Goal: Information Seeking & Learning: Learn about a topic

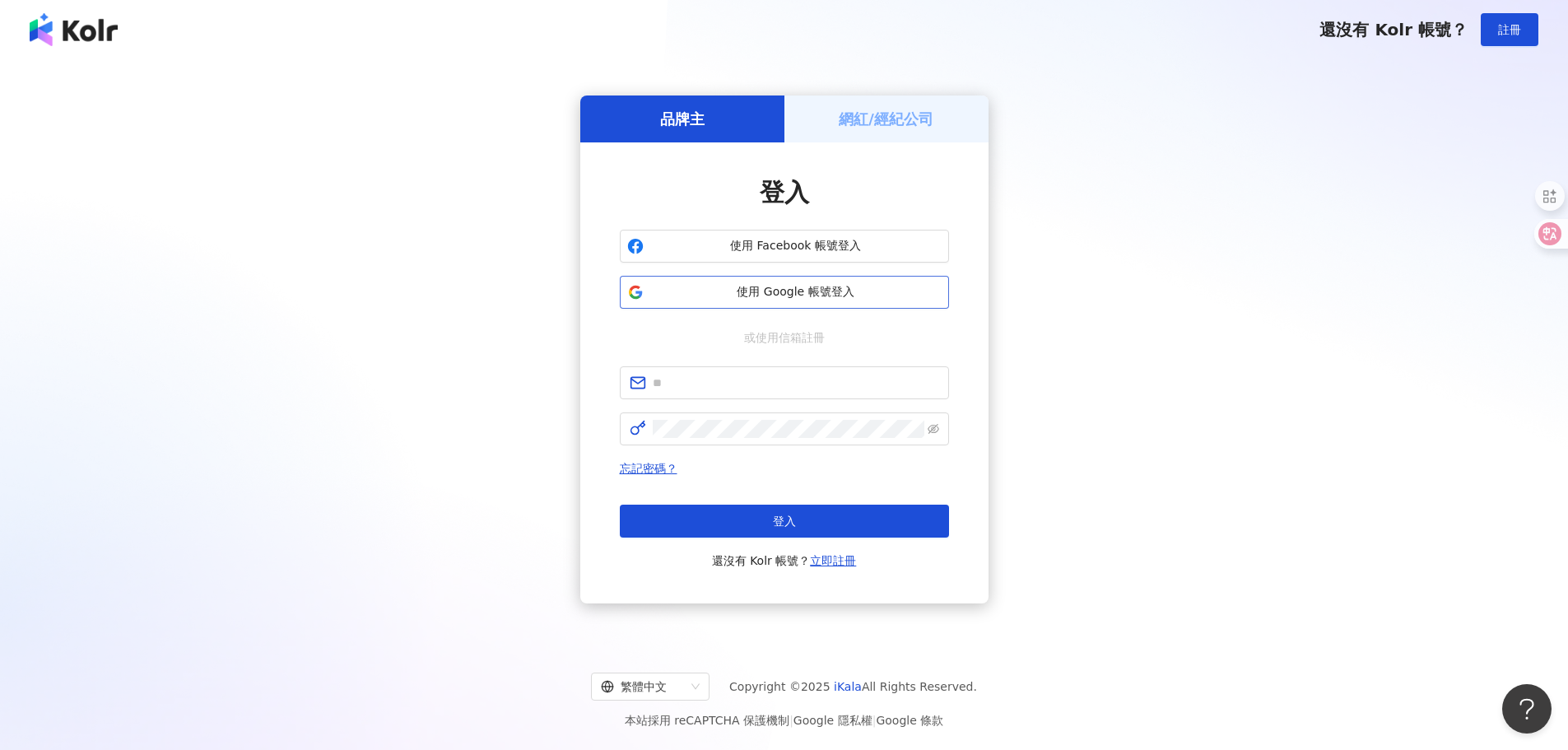
click at [822, 298] on span "使用 Google 帳號登入" at bounding box center [796, 291] width 291 height 16
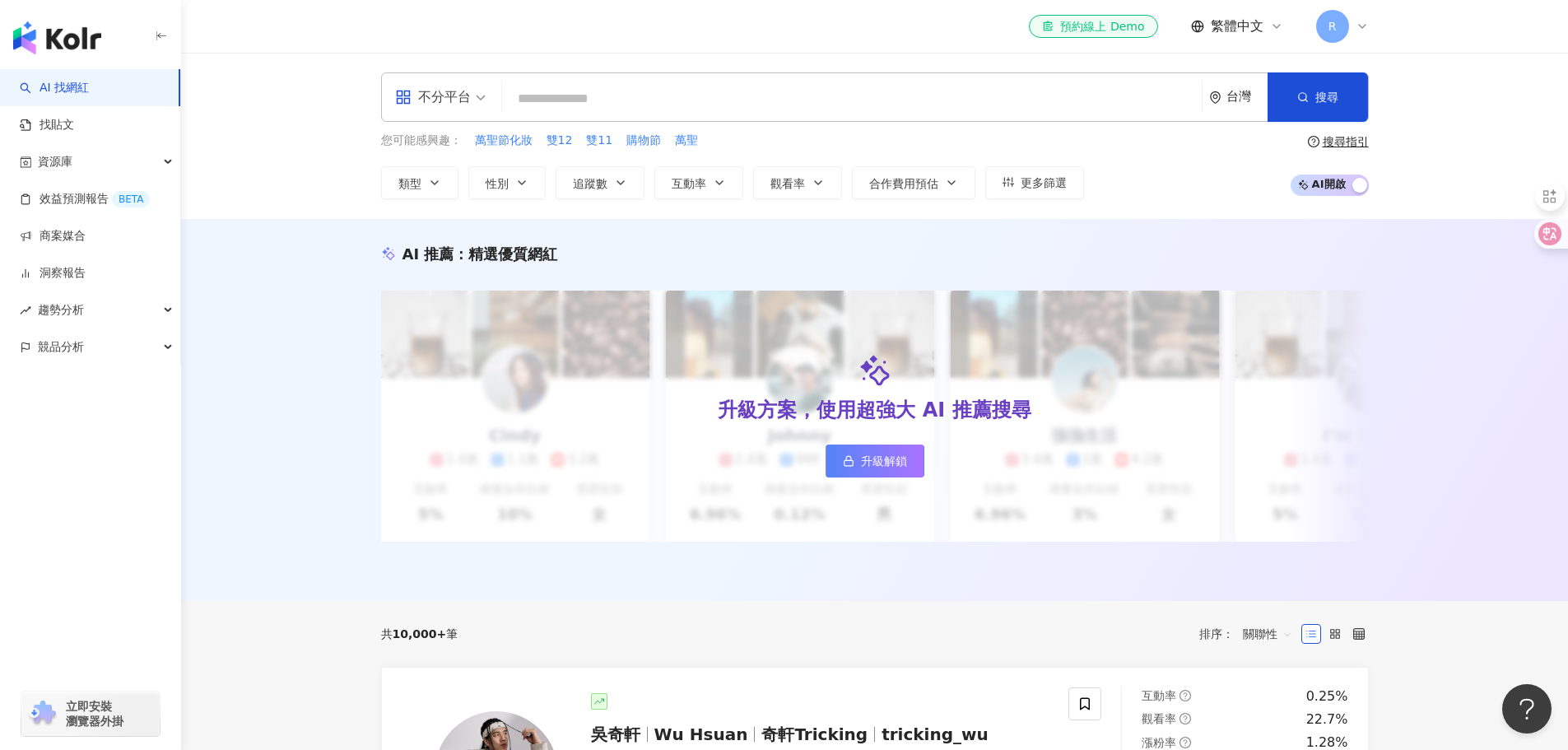
click at [781, 107] on input "search" at bounding box center [852, 98] width 686 height 31
click at [1070, 96] on input "search" at bounding box center [852, 98] width 686 height 31
click at [648, 101] on input "search" at bounding box center [852, 98] width 686 height 31
paste input "*******"
type input "*******"
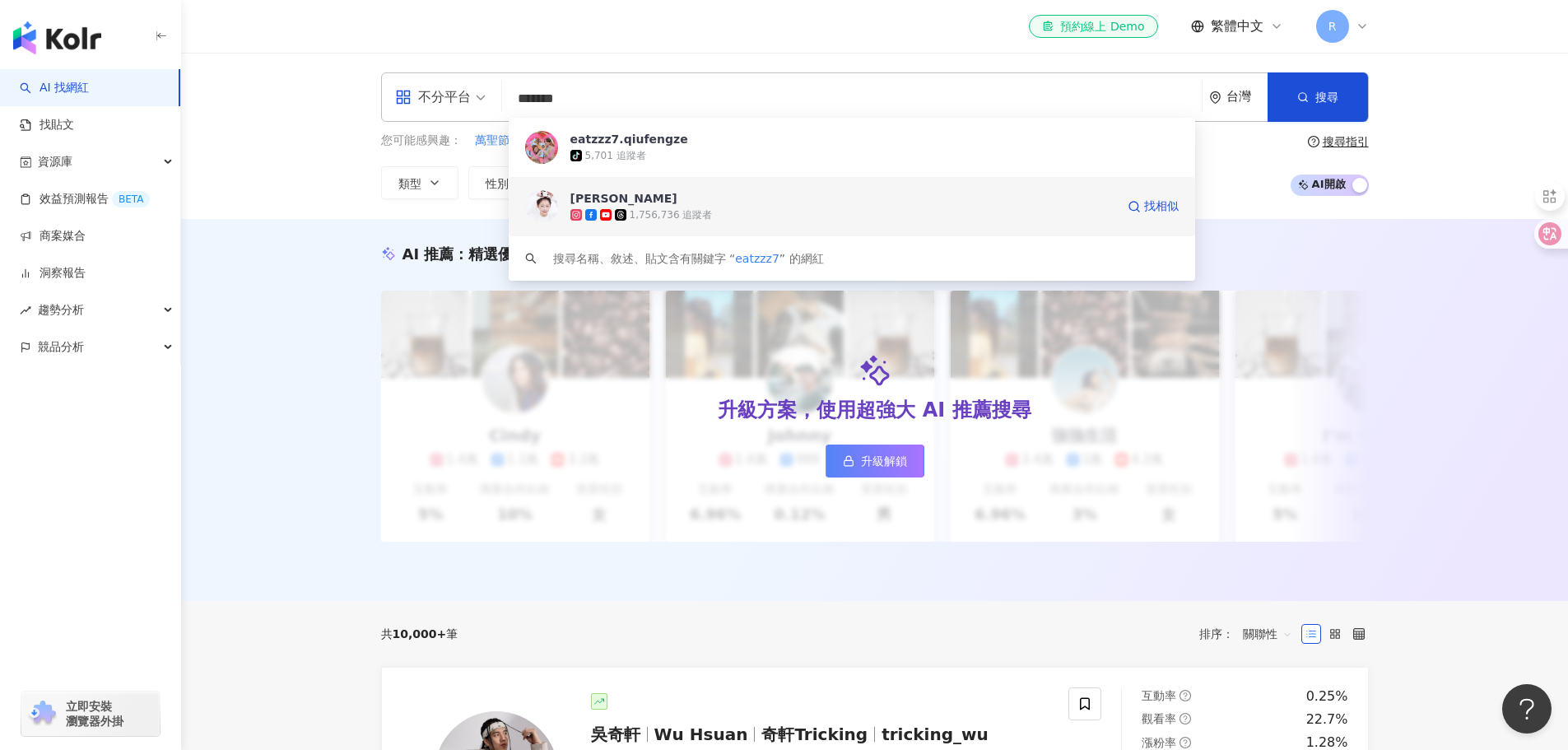
drag, startPoint x: 962, startPoint y: 224, endPoint x: 932, endPoint y: 184, distance: 50.0
click at [932, 184] on div "紀卜心 1,756,736 追蹤者 找相似" at bounding box center [852, 206] width 686 height 59
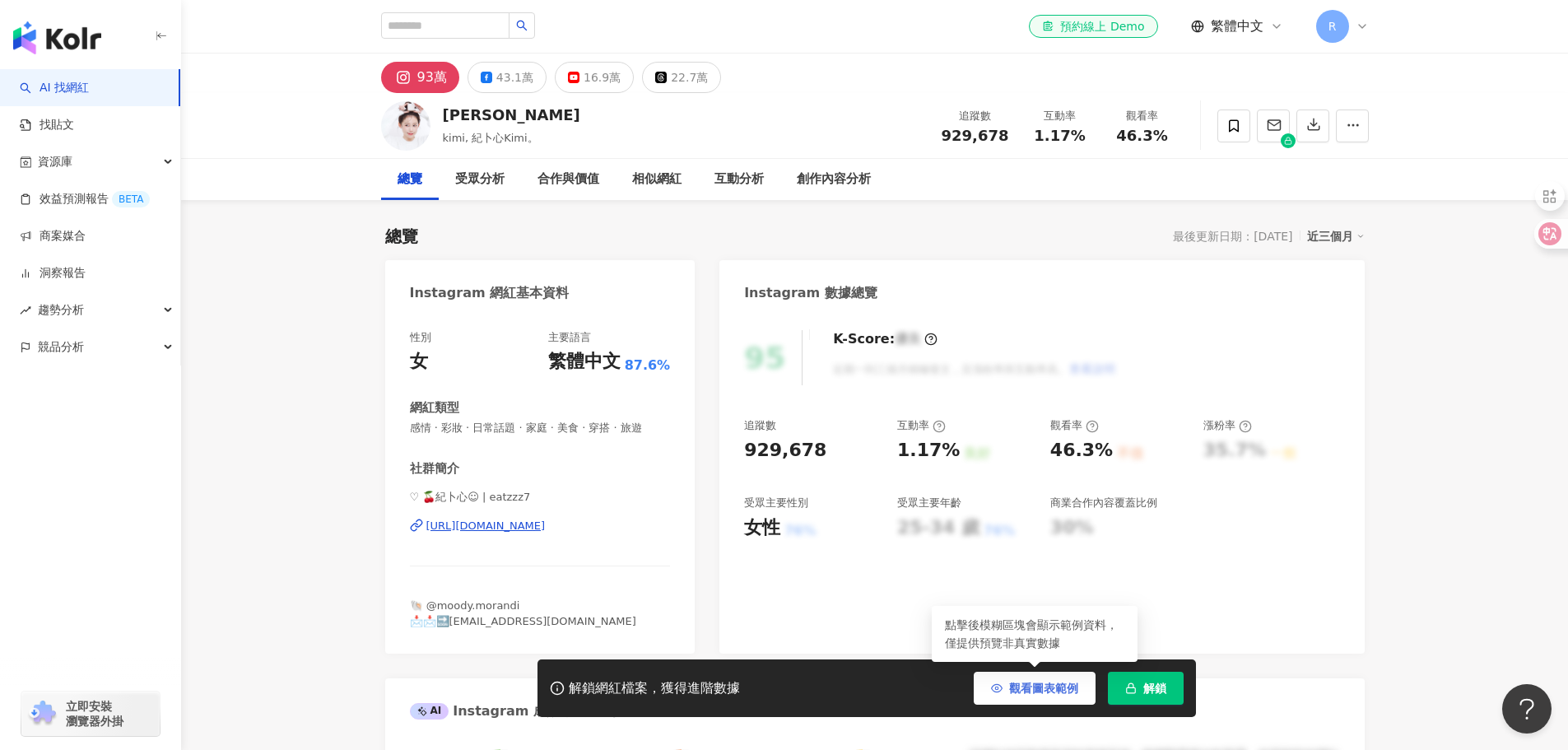
click at [1044, 698] on button "觀看圖表範例" at bounding box center [1034, 688] width 122 height 33
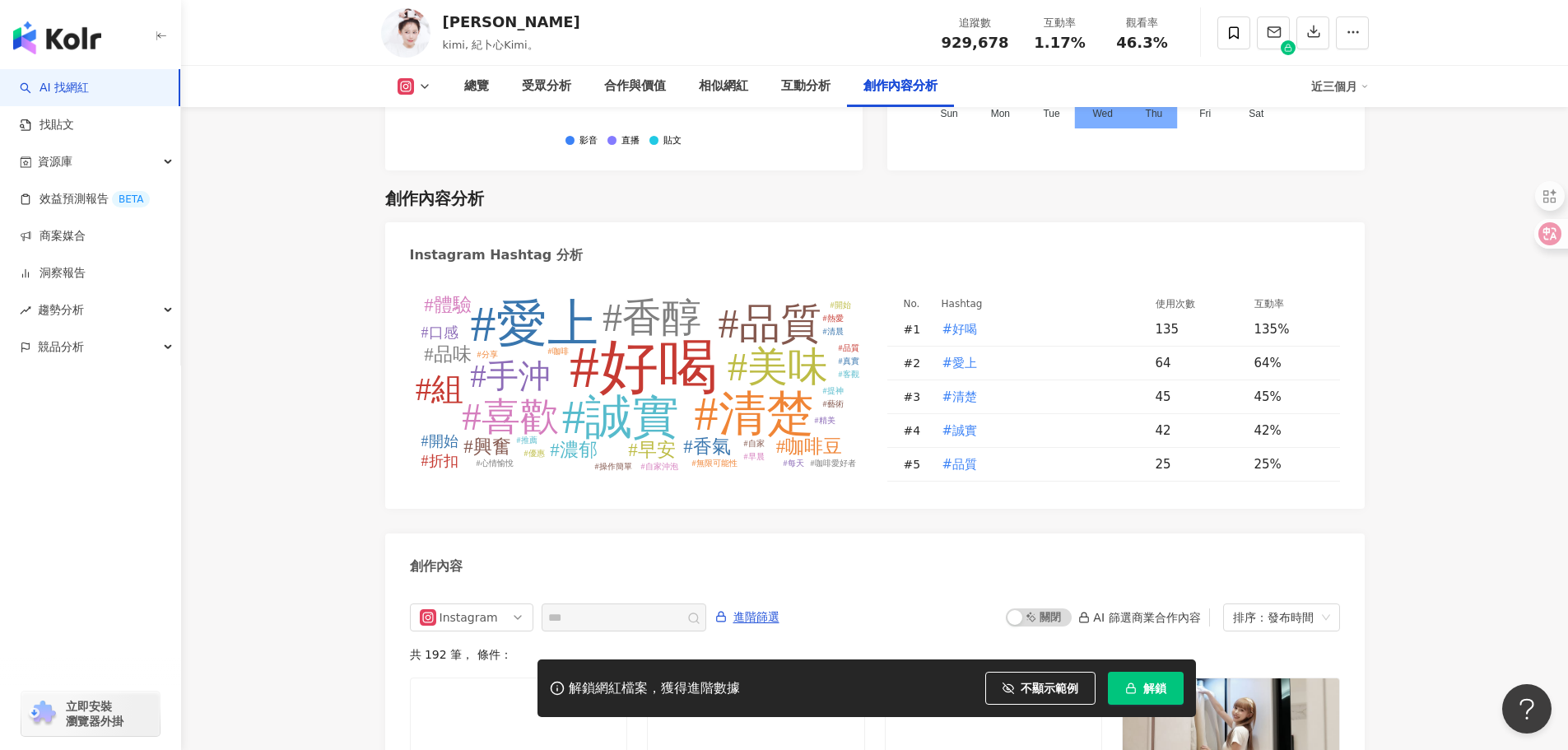
scroll to position [5017, 0]
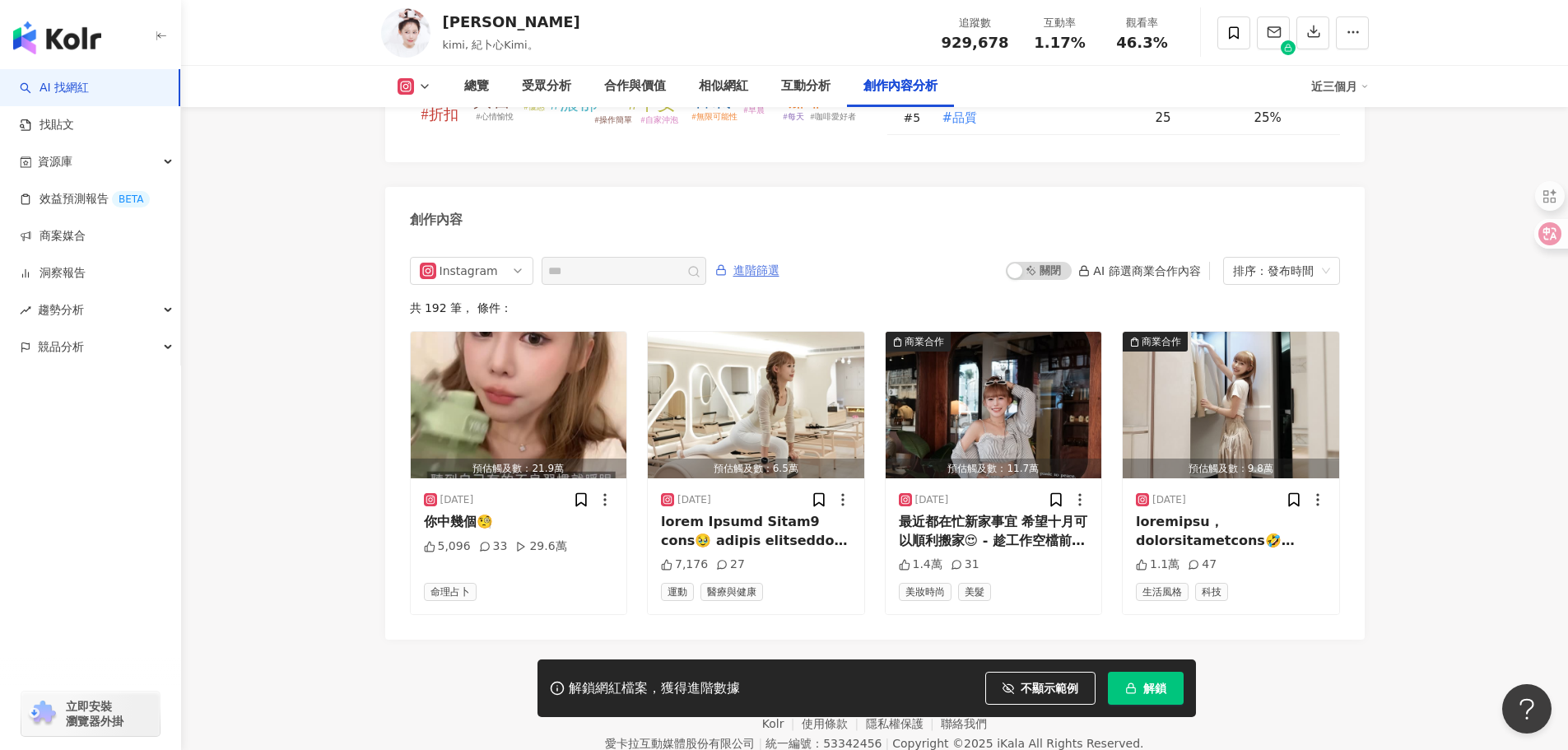
click at [779, 258] on span "進階篩選" at bounding box center [756, 271] width 46 height 27
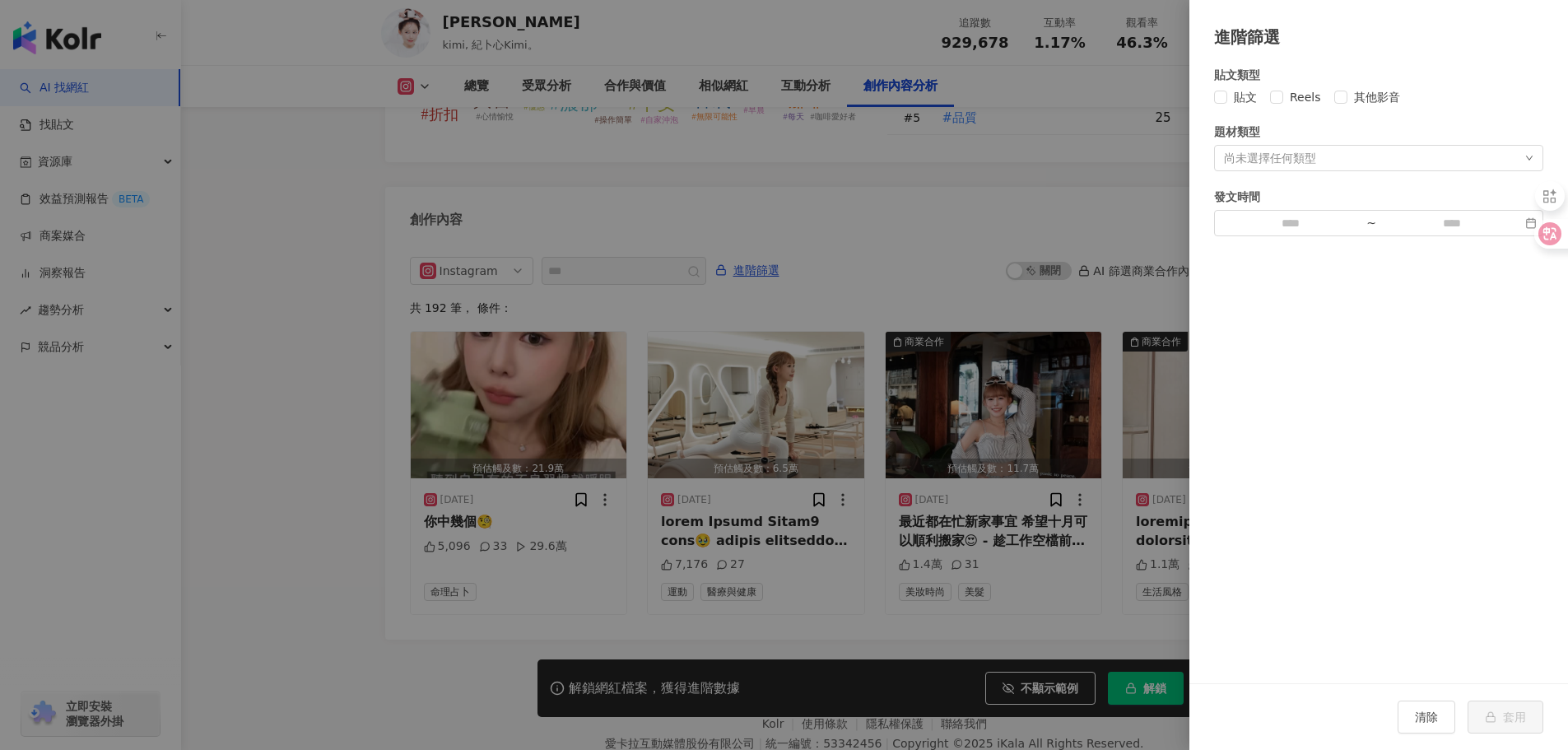
click at [1363, 149] on div "尚未選擇任何類型" at bounding box center [1379, 158] width 329 height 27
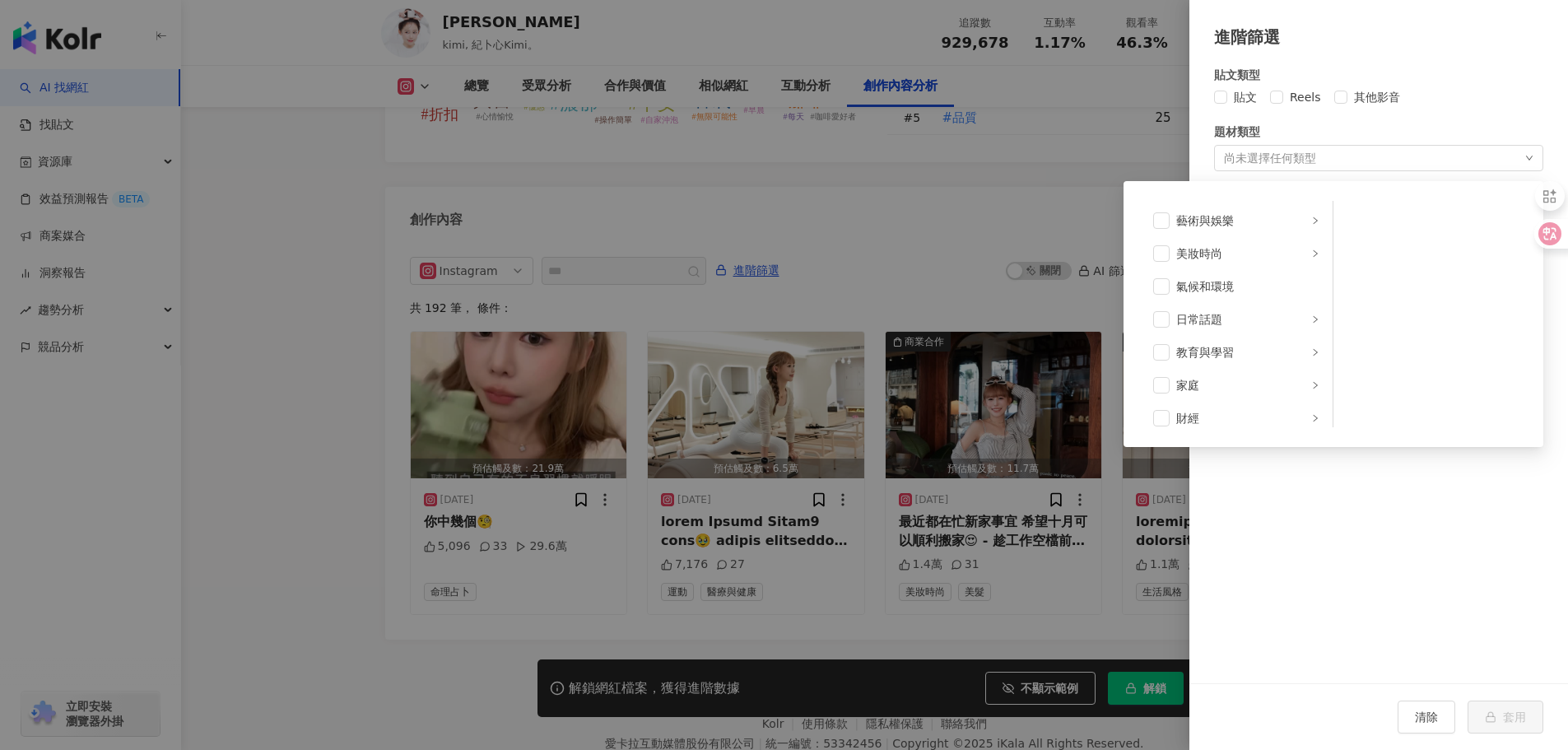
click at [1536, 124] on div "題材類型" at bounding box center [1379, 131] width 329 height 18
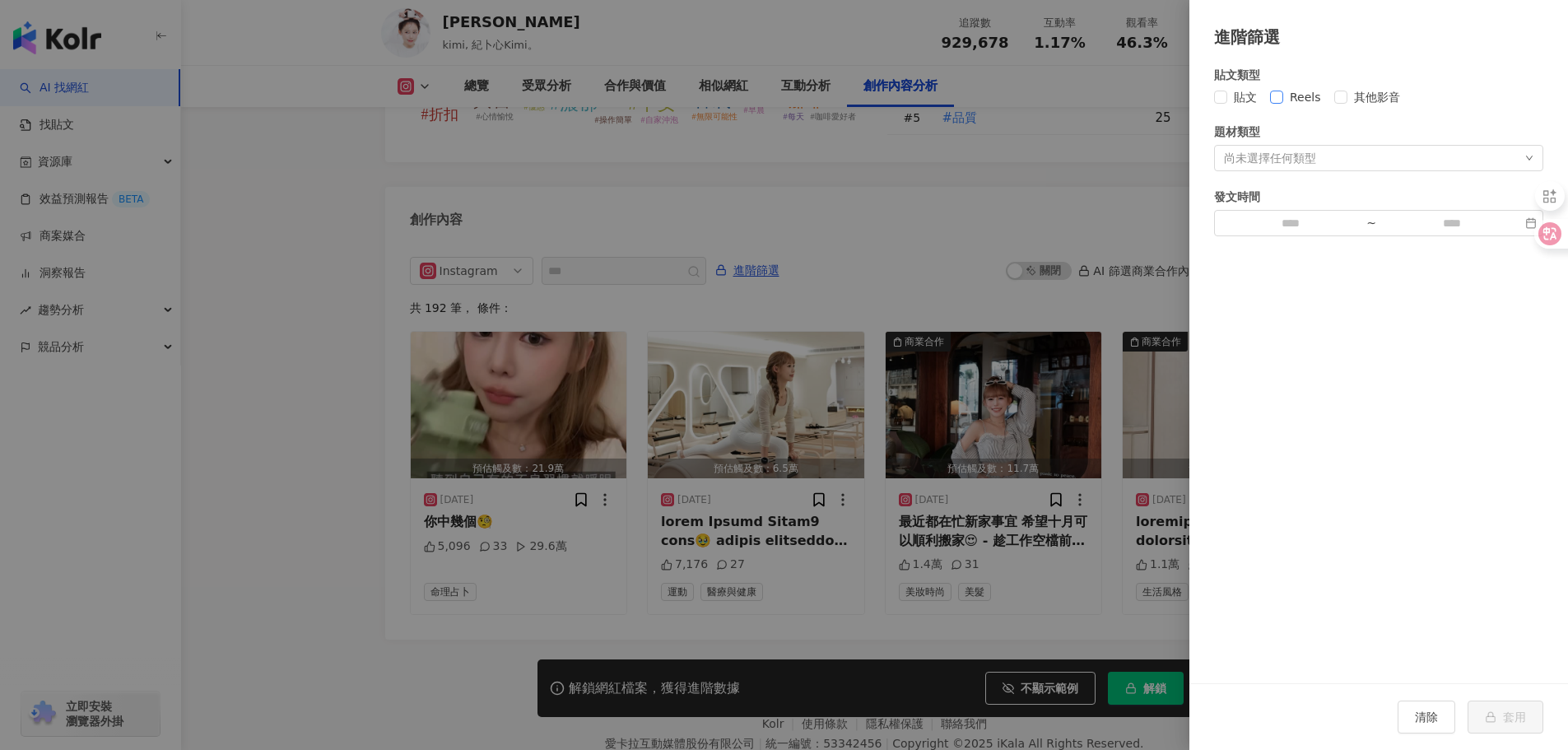
click at [1286, 100] on span "Reels" at bounding box center [1306, 97] width 45 height 18
click at [1416, 728] on button "清除" at bounding box center [1426, 717] width 58 height 33
click at [1565, 11] on div "進階篩選" at bounding box center [1378, 24] width 378 height 49
click at [1258, 95] on span "貼文" at bounding box center [1246, 97] width 36 height 18
click at [1214, 102] on div "貼文類型 貼文 Reels 其他影音 題材類型 尚未選擇任何類型 發文時間 ~" at bounding box center [1378, 366] width 378 height 634
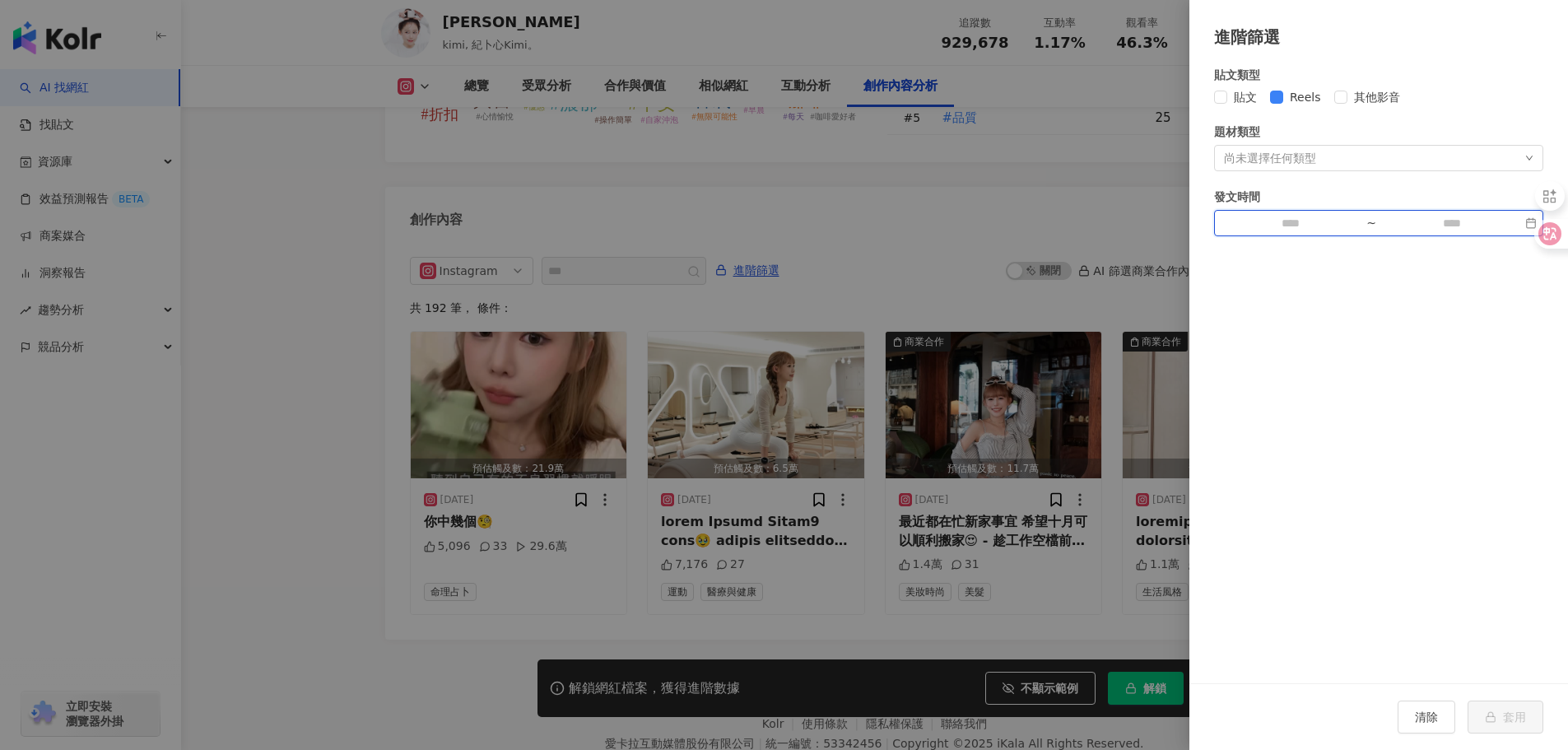
click at [1270, 222] on input at bounding box center [1290, 222] width 139 height 18
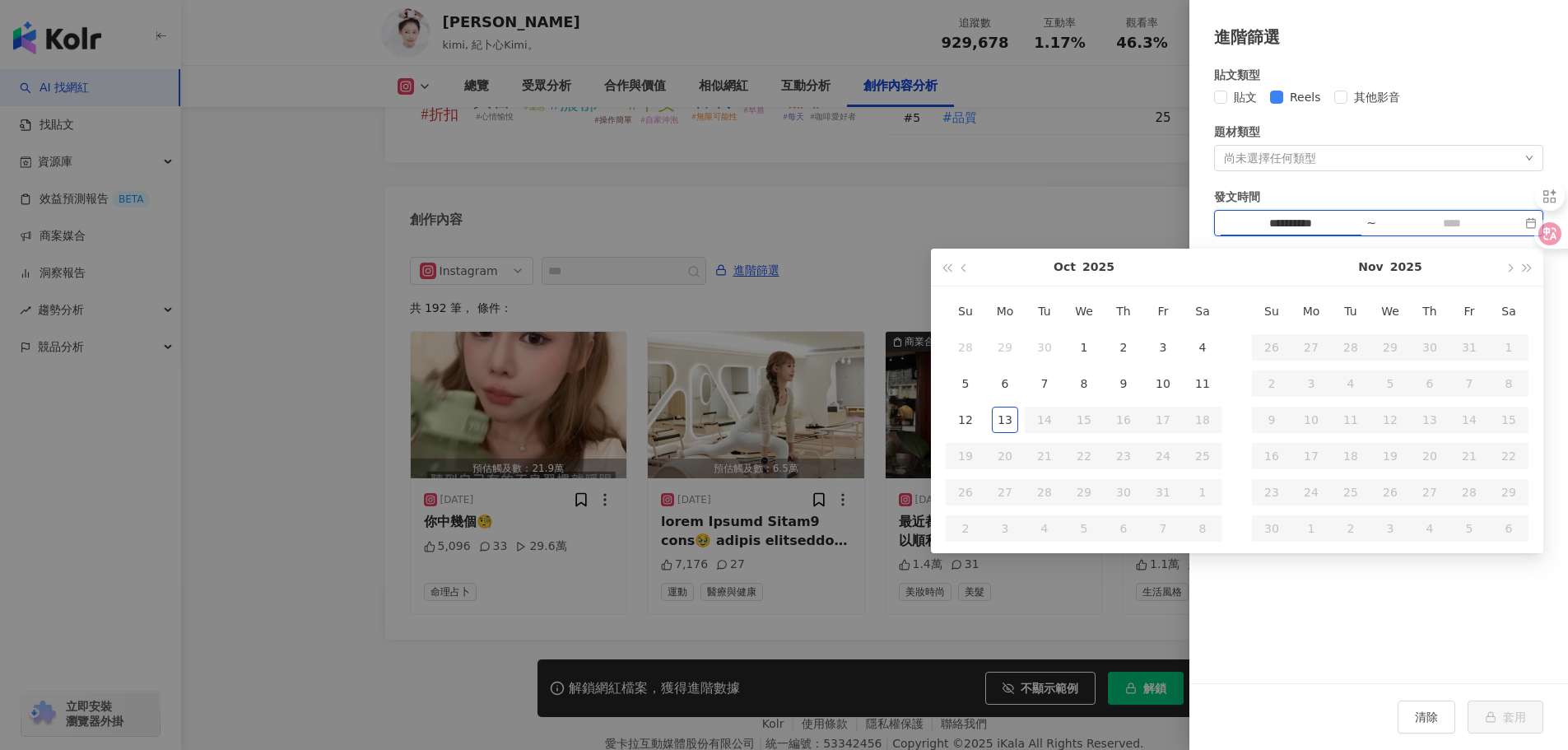
type input "**********"
click at [963, 262] on button "button" at bounding box center [965, 266] width 18 height 37
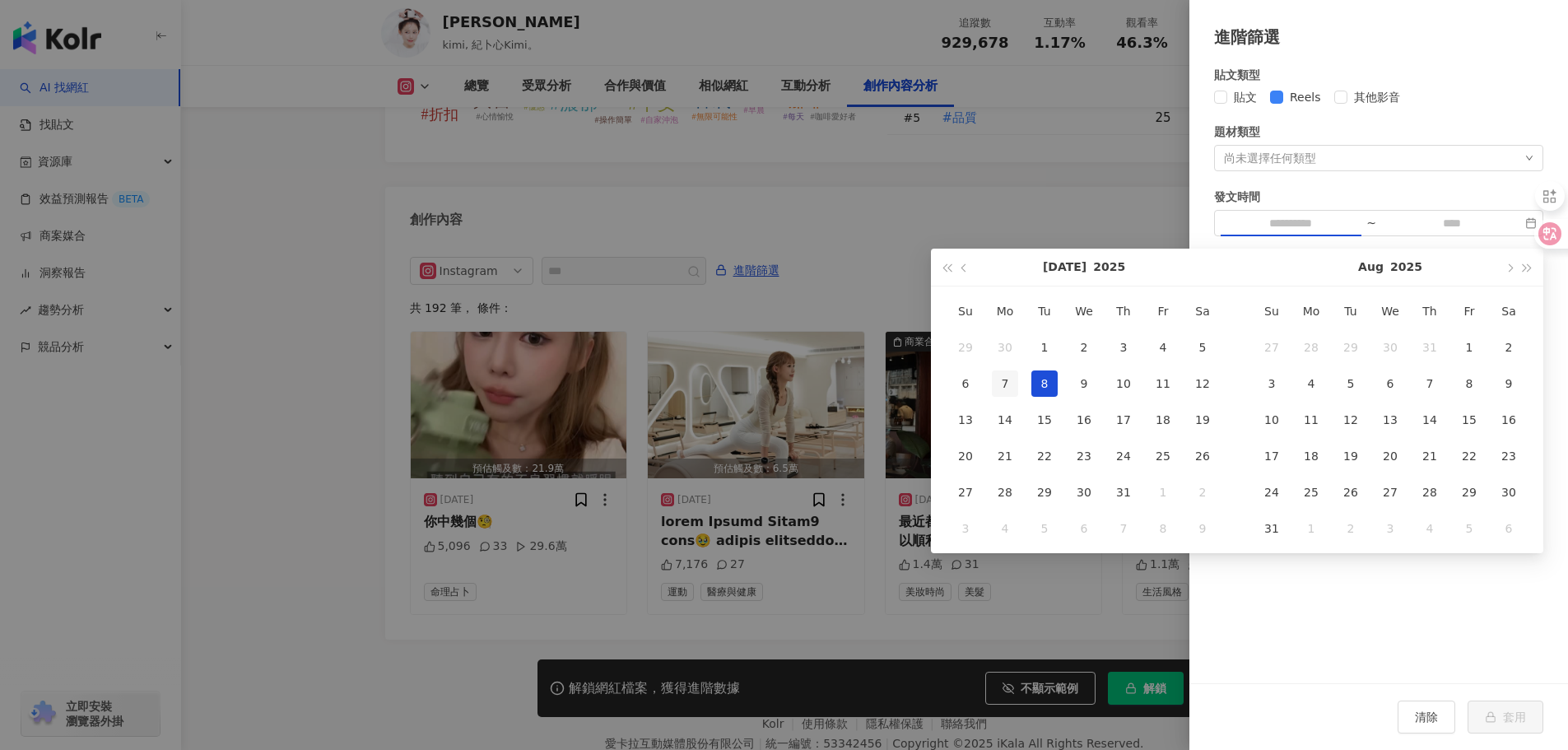
type input "**********"
click at [1003, 389] on div "7" at bounding box center [1005, 384] width 27 height 27
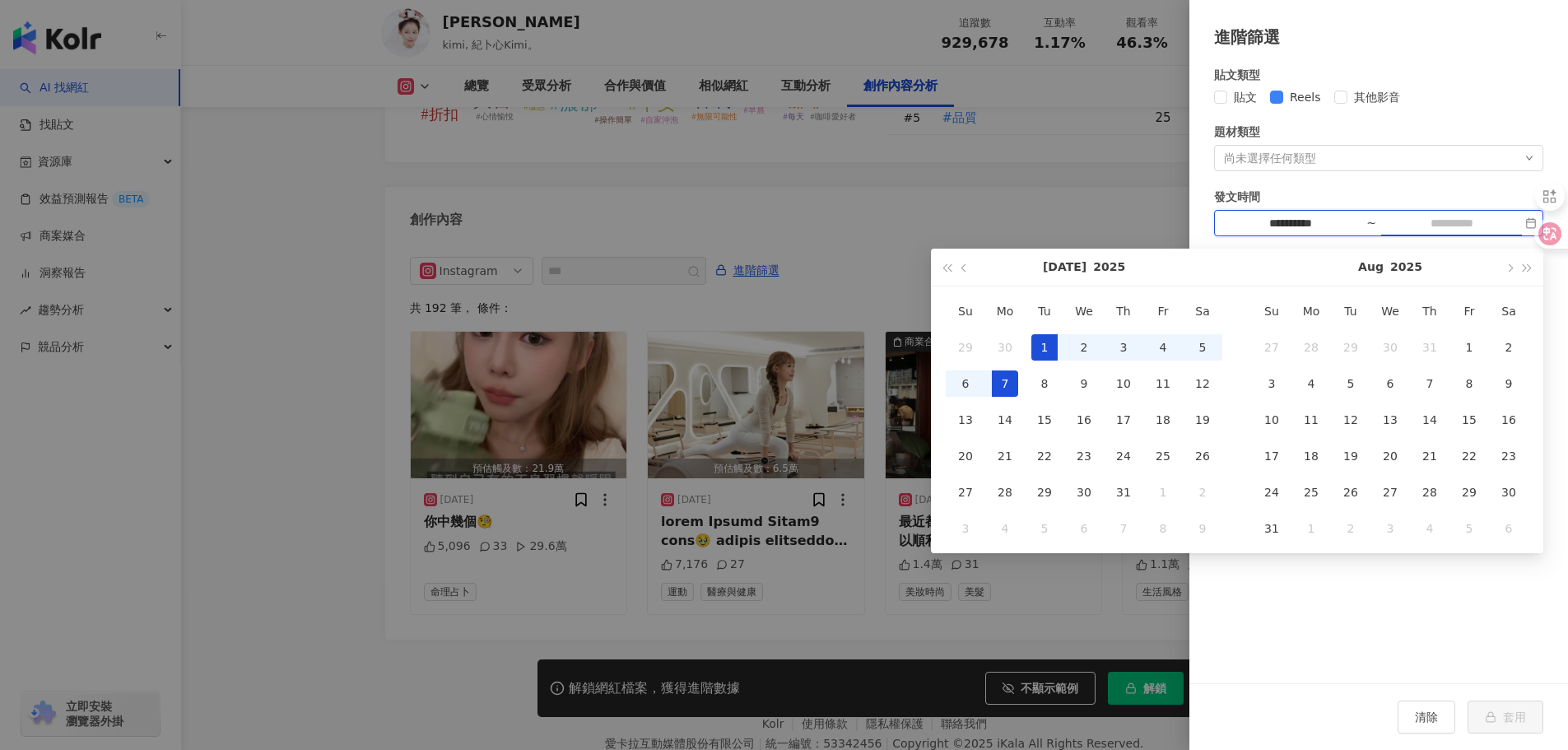
type input "**********"
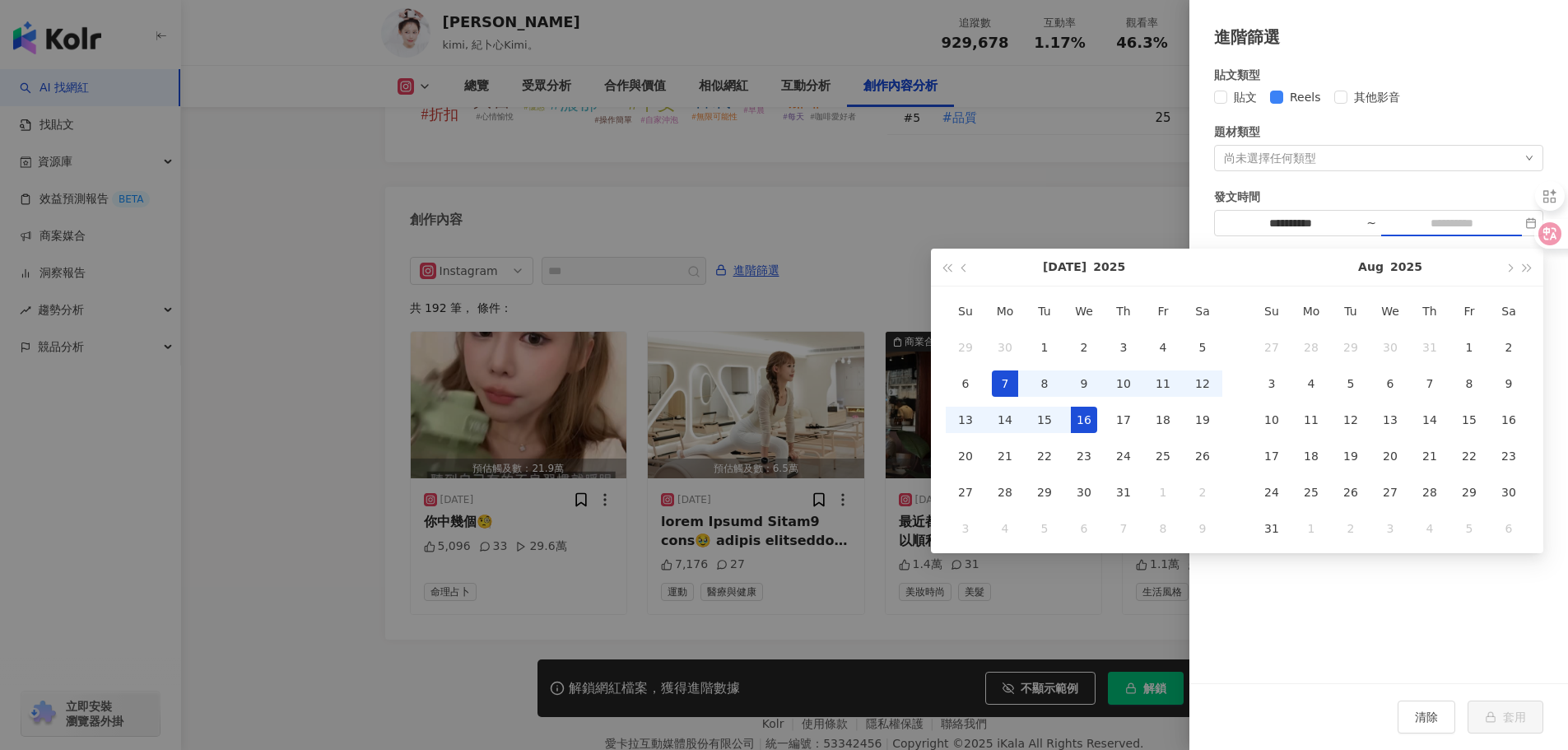
click at [1090, 428] on div "16" at bounding box center [1084, 420] width 27 height 27
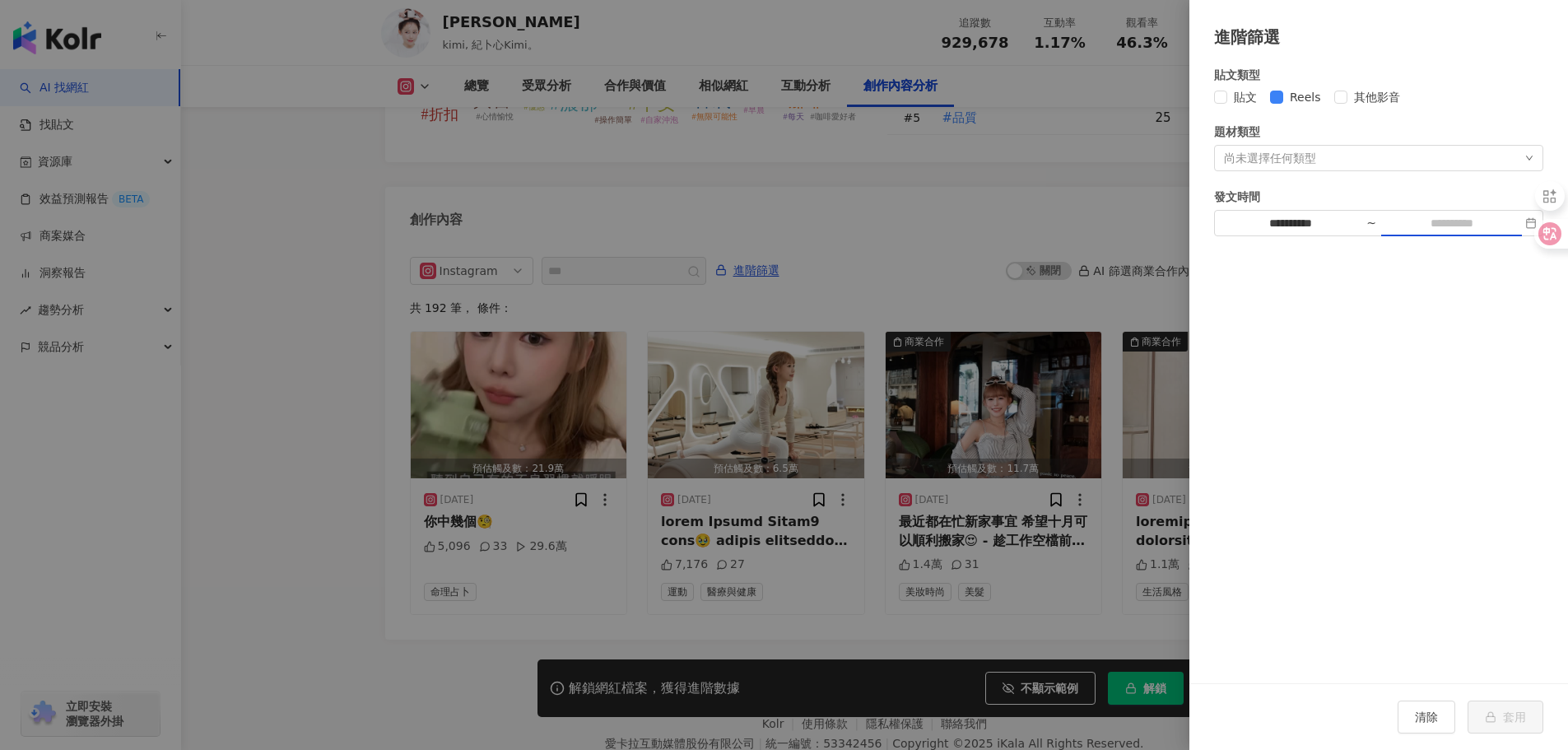
type input "**********"
click at [1478, 134] on div "題材類型" at bounding box center [1379, 131] width 329 height 18
click at [1470, 166] on div "尚未選擇任何類型" at bounding box center [1379, 158] width 329 height 27
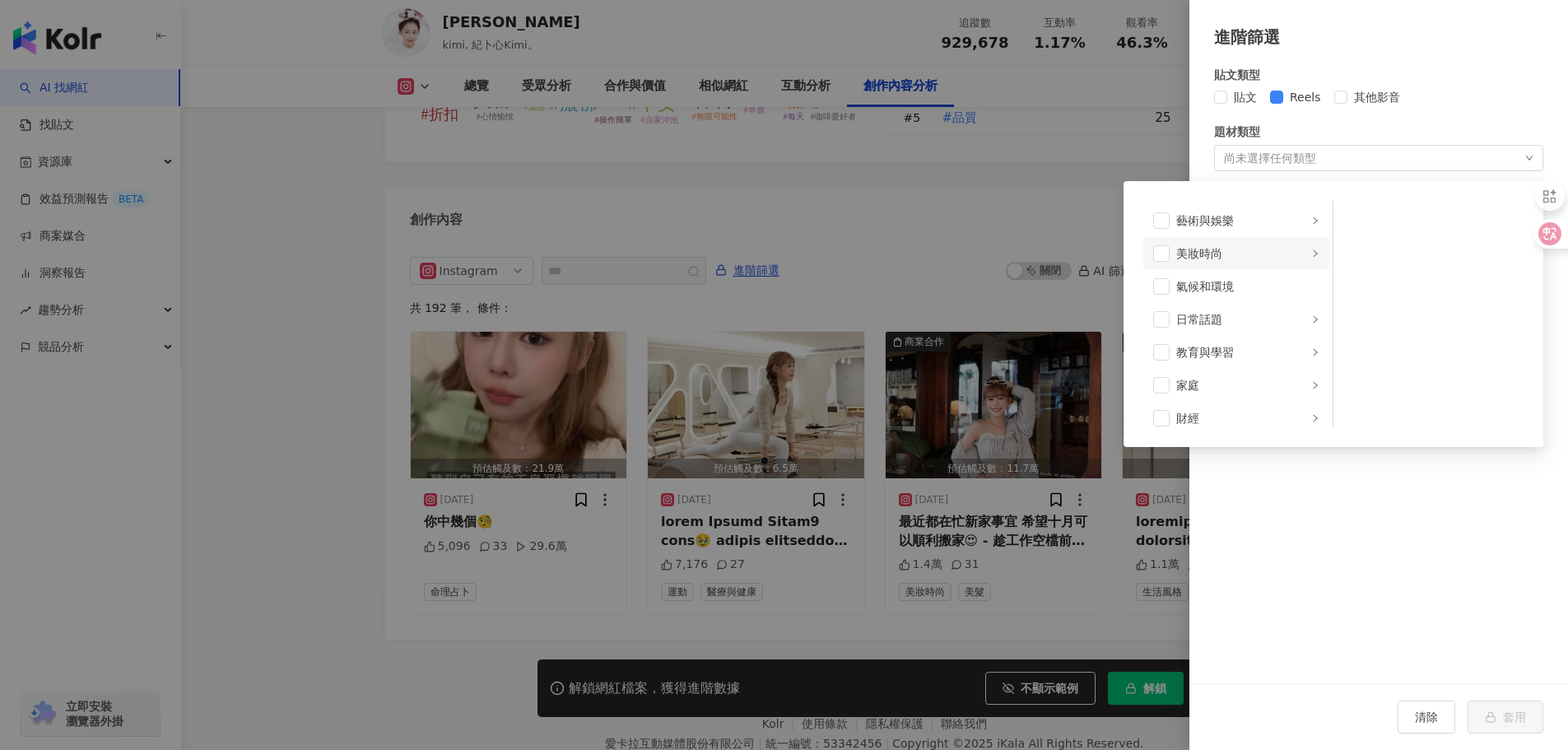
click at [1262, 253] on div "美妝時尚" at bounding box center [1242, 253] width 132 height 18
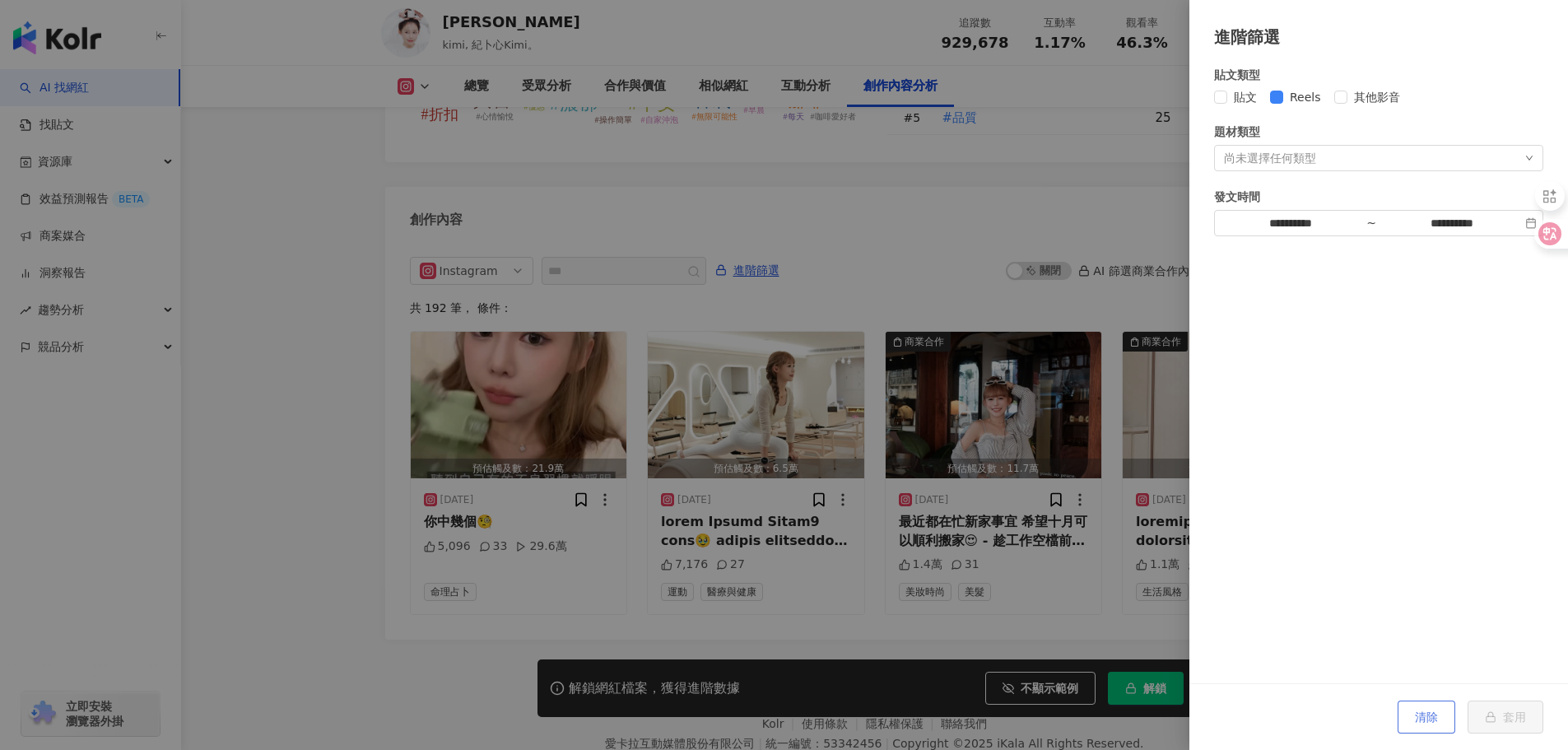
click at [1425, 719] on span "清除" at bounding box center [1427, 716] width 23 height 13
click at [1567, 3] on div "進階篩選" at bounding box center [1378, 24] width 378 height 49
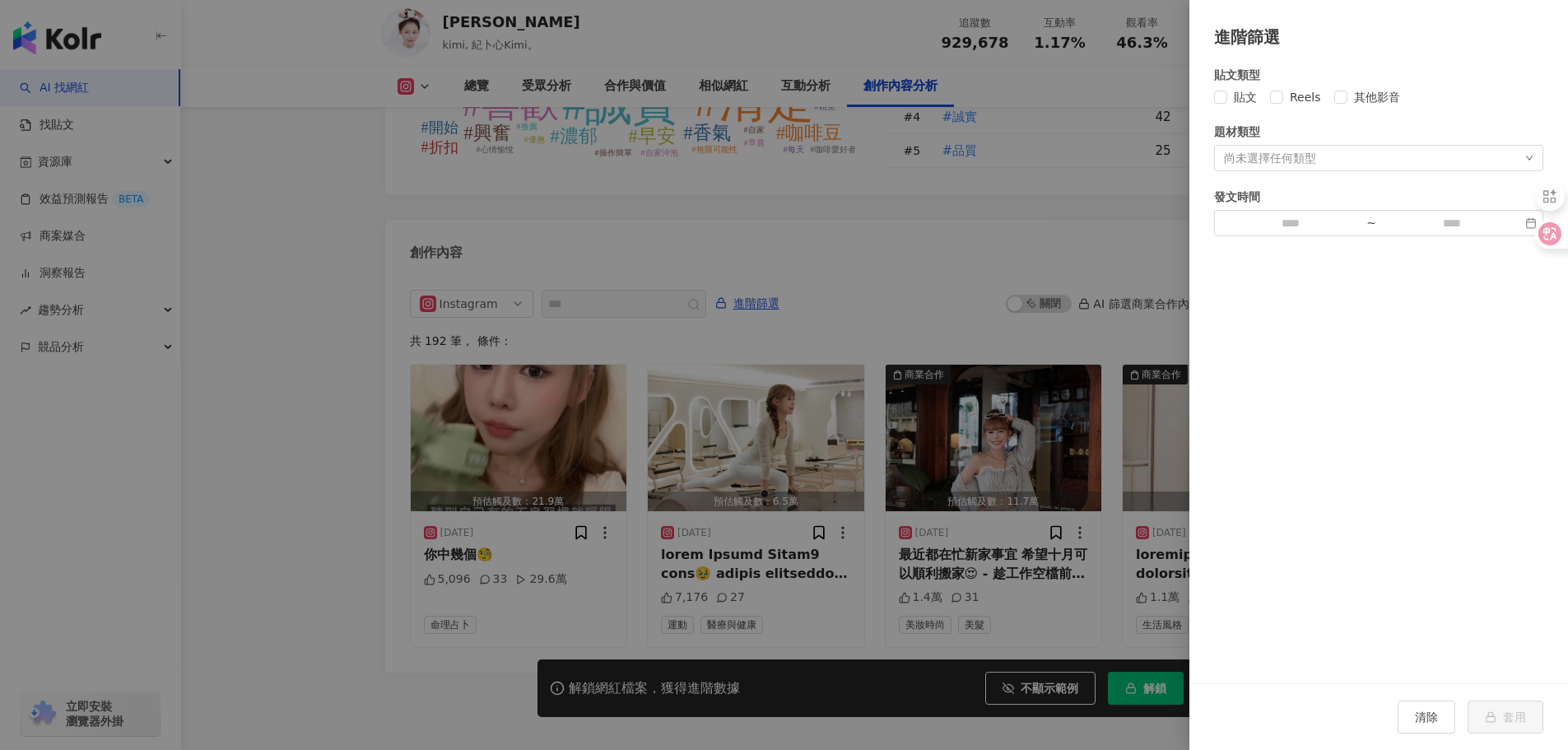
click at [1115, 193] on div at bounding box center [784, 375] width 1568 height 750
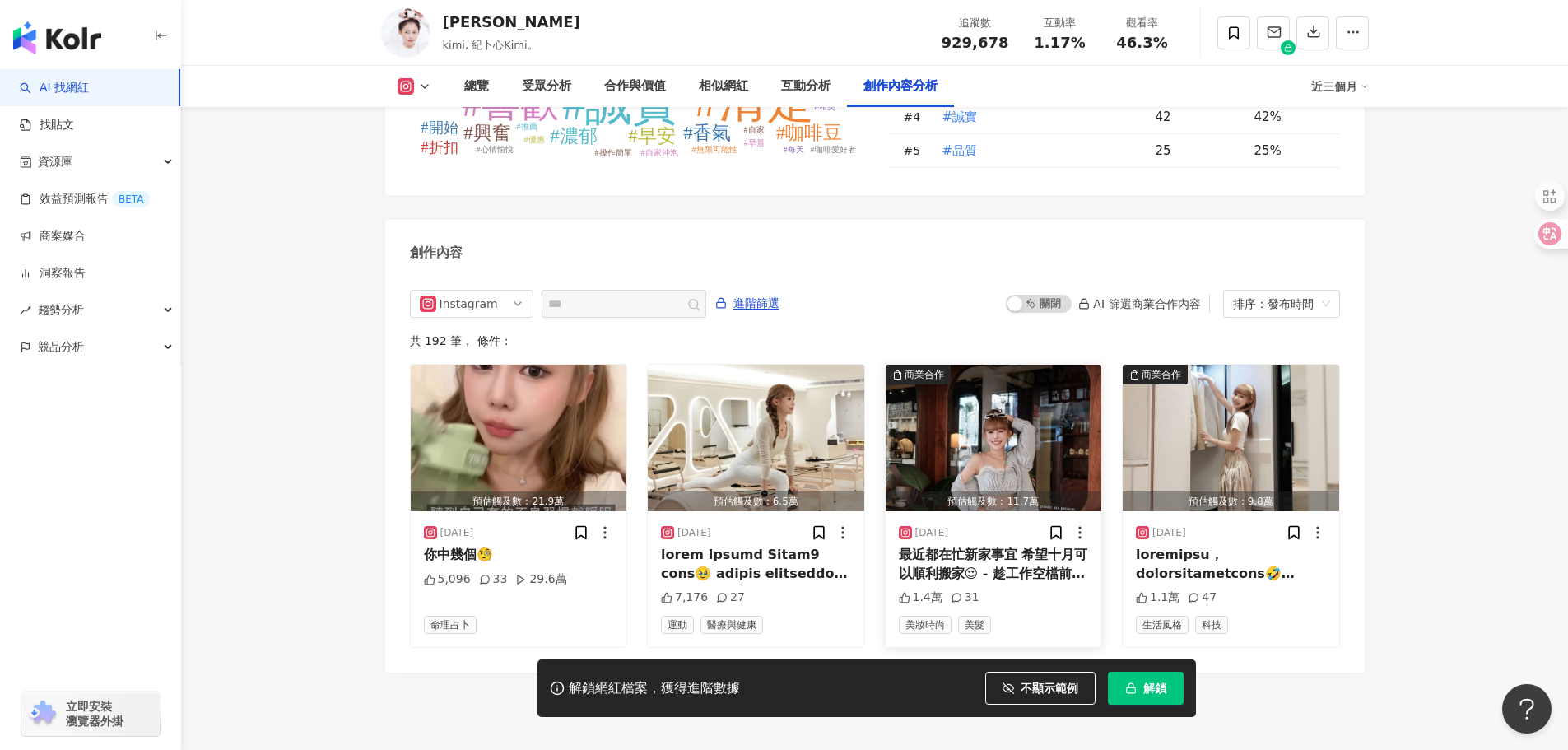
click at [1037, 590] on div "1.4萬 31" at bounding box center [994, 597] width 191 height 16
click at [998, 365] on img "button" at bounding box center [993, 438] width 216 height 147
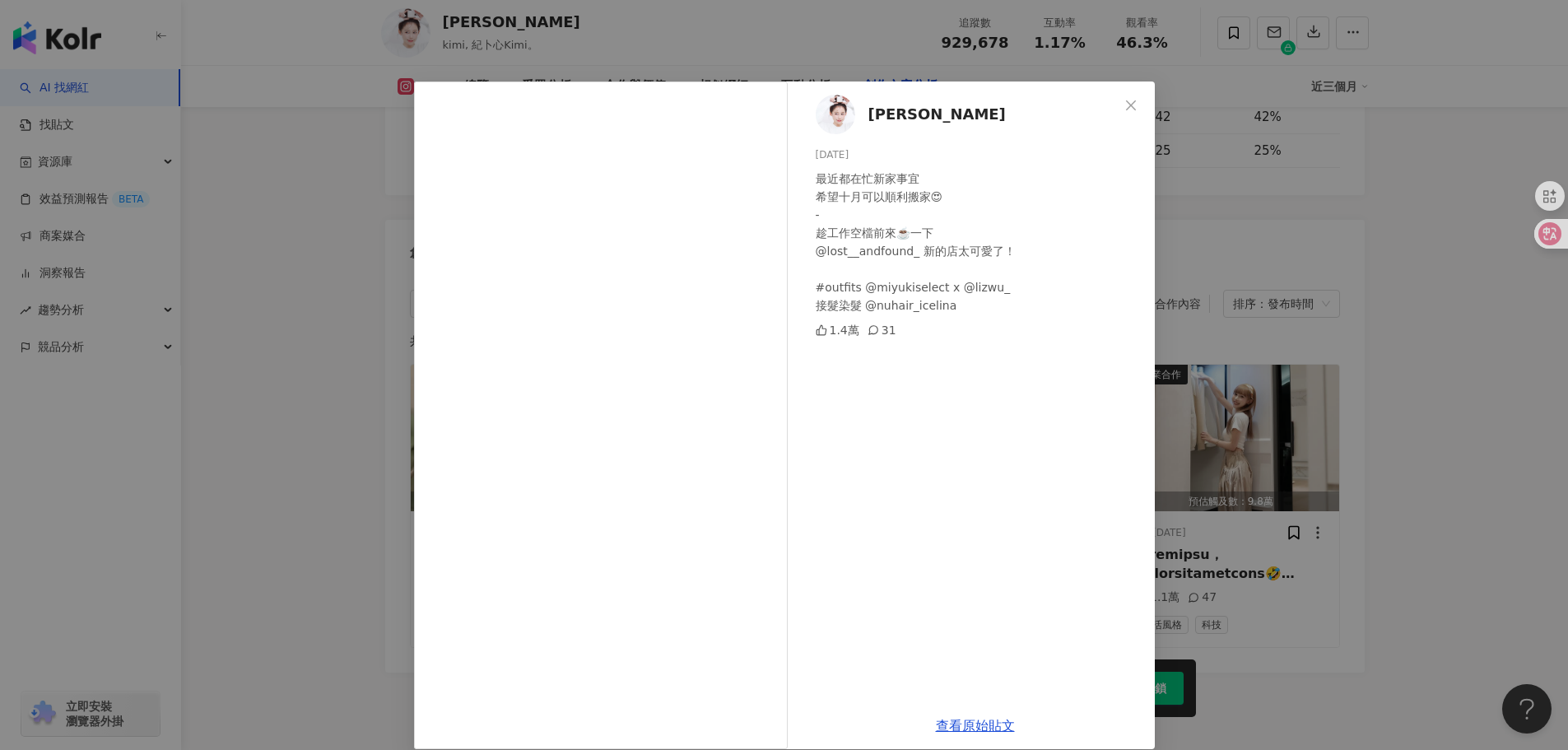
scroll to position [0, 0]
click at [1128, 102] on icon "close" at bounding box center [1130, 105] width 9 height 9
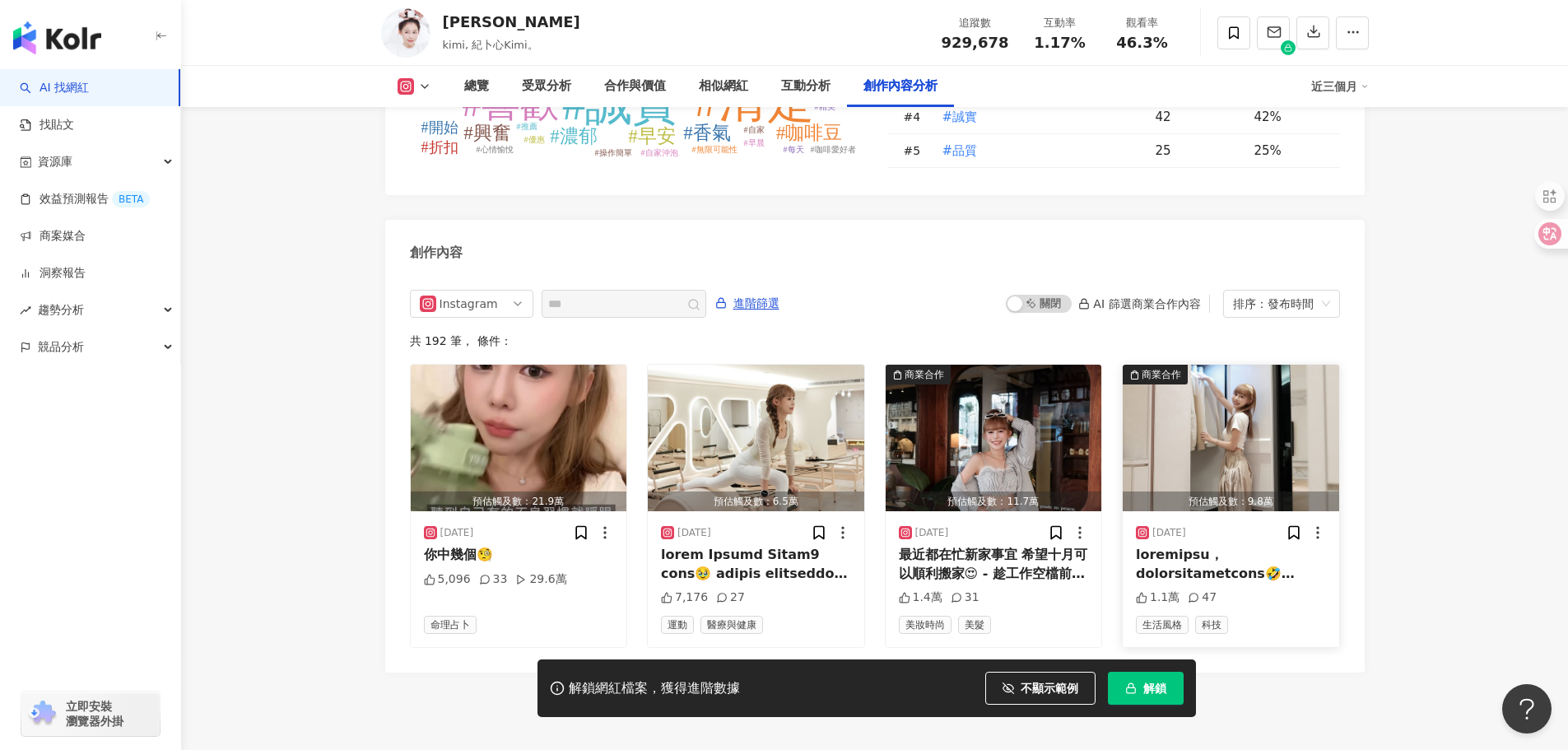
click at [1241, 365] on img "button" at bounding box center [1231, 438] width 216 height 147
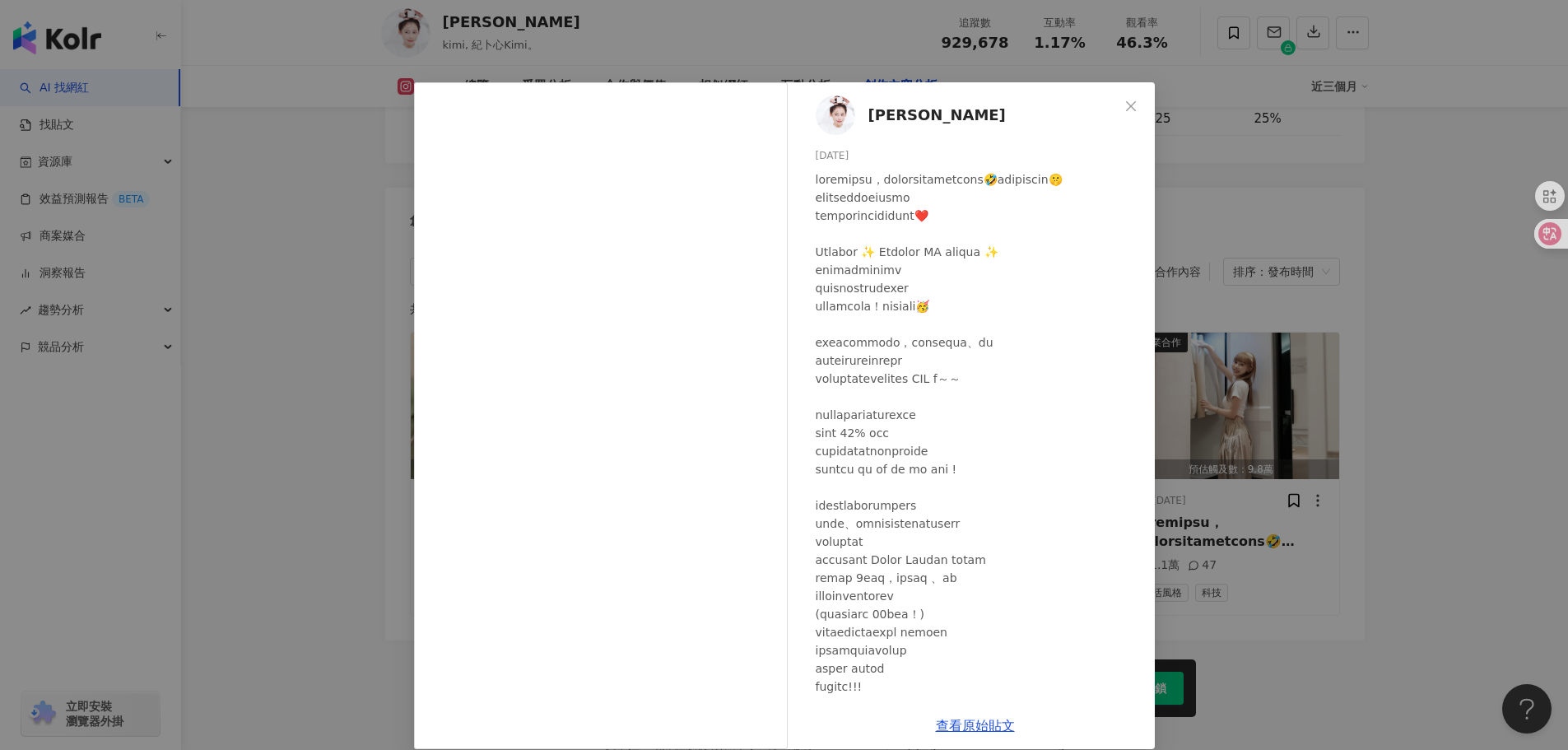
scroll to position [5017, 0]
click at [1434, 391] on div "紀卜心 2025/9/26 1.1萬 47 查看原始貼文" at bounding box center [784, 375] width 1568 height 750
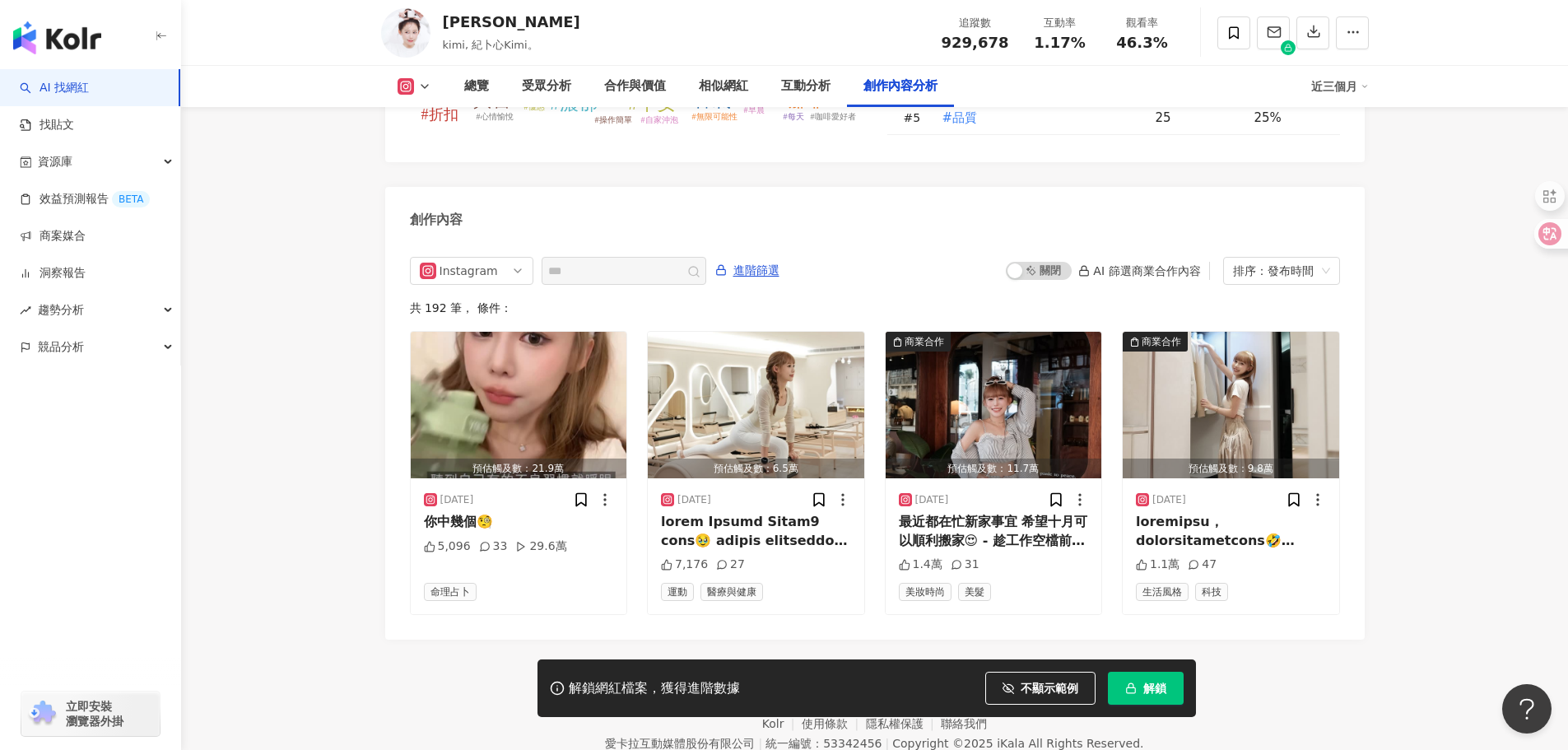
click at [813, 60] on div "紀卜心 kimi, 紀卜心Kimi。 追蹤數 929,678 互動率 1.17% 觀看率 46.3%" at bounding box center [875, 32] width 1053 height 65
click at [816, 84] on div "互動分析" at bounding box center [805, 86] width 49 height 20
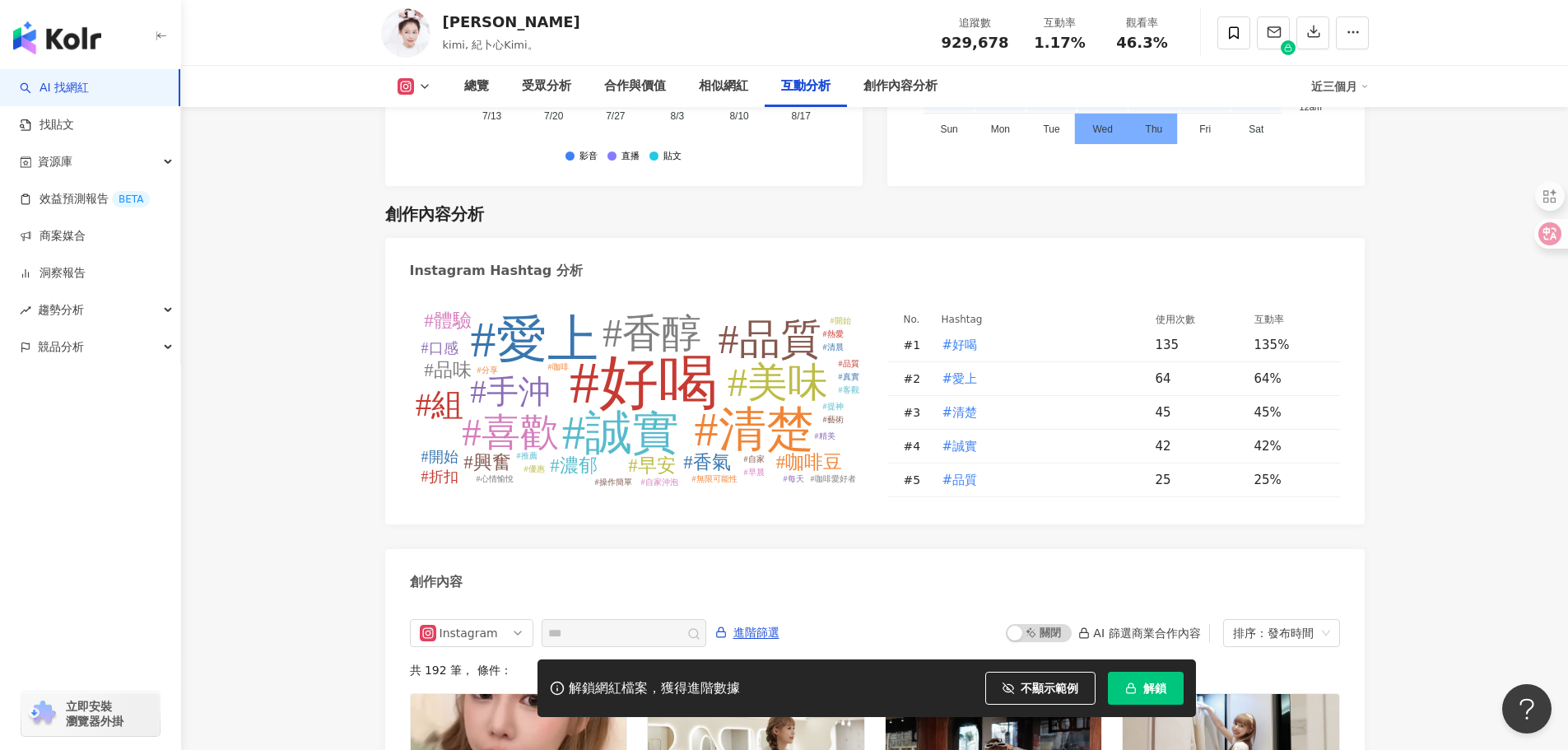
scroll to position [4194, 0]
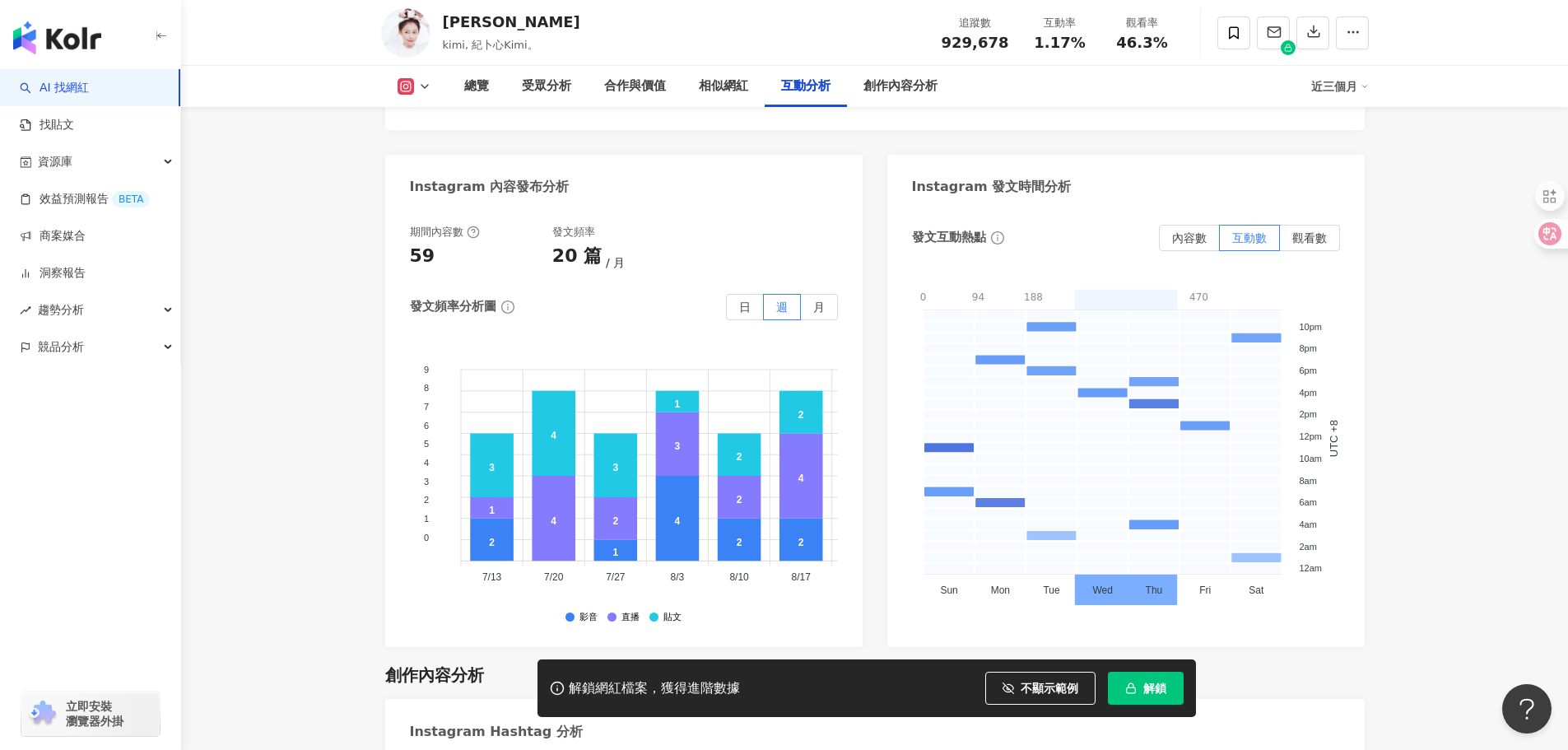
scroll to position [4194, 0]
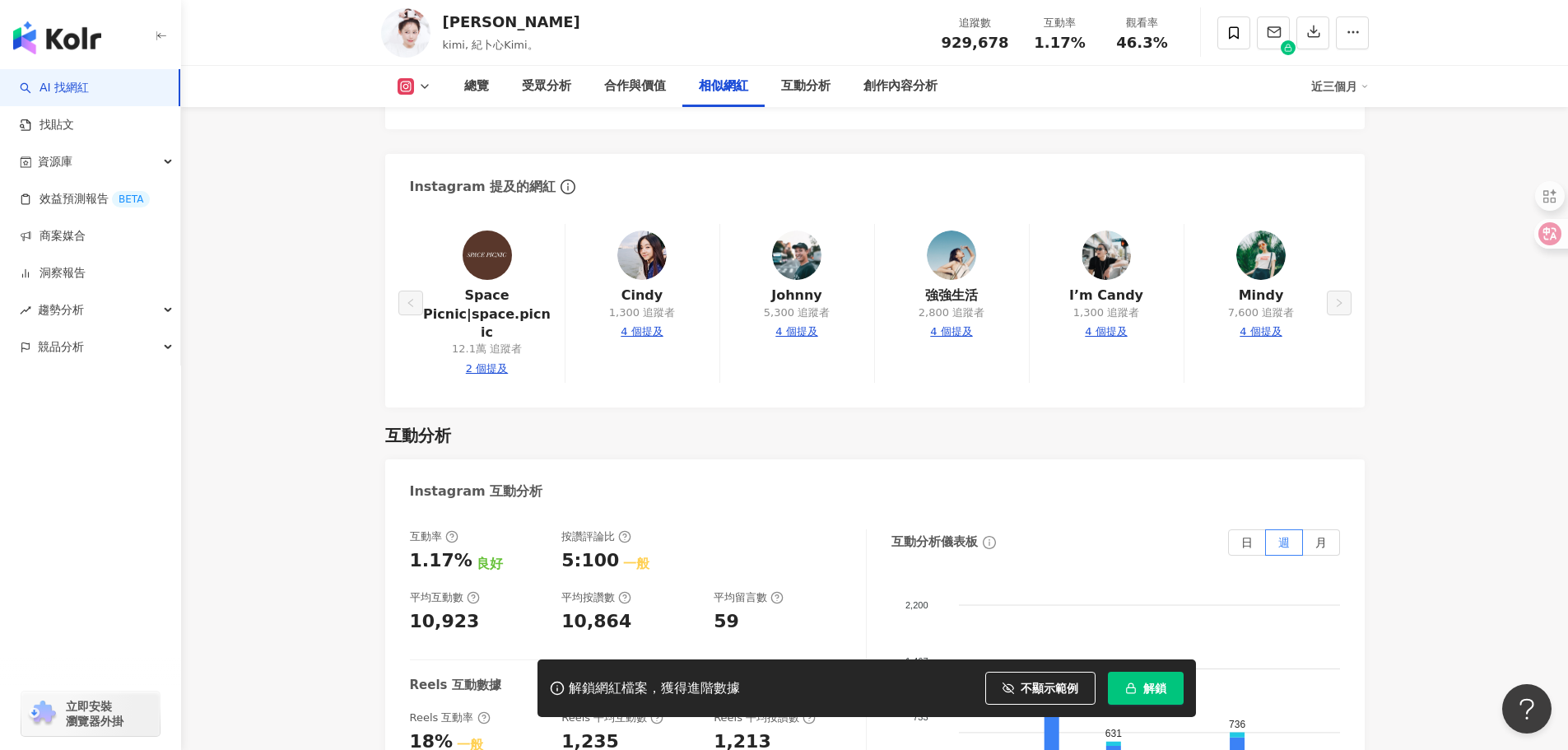
scroll to position [2959, 0]
